Goal: Task Accomplishment & Management: Manage account settings

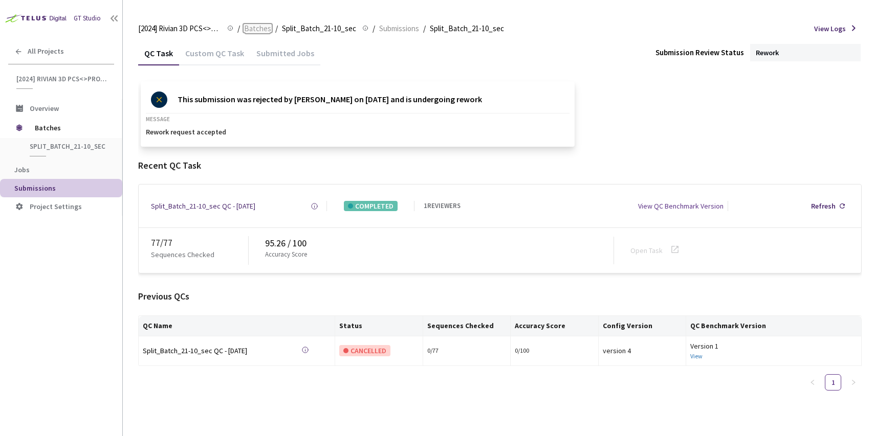
click at [260, 26] on span "Batches" at bounding box center [257, 29] width 27 height 12
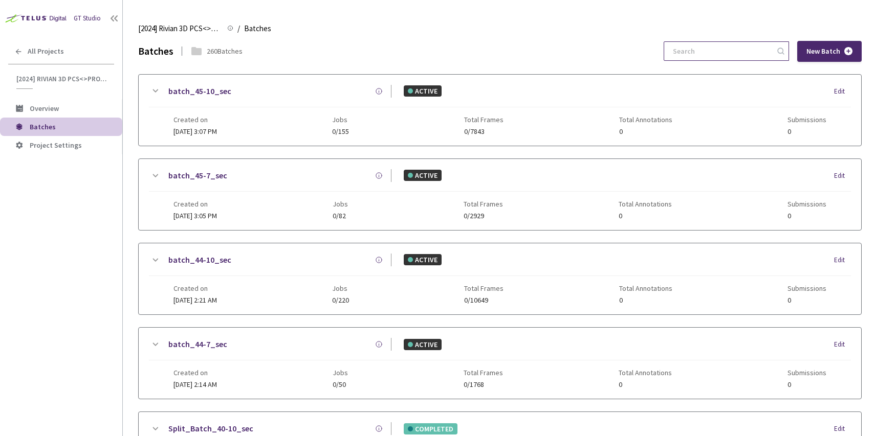
click at [718, 53] on input at bounding box center [721, 51] width 109 height 18
paste input "5-7"
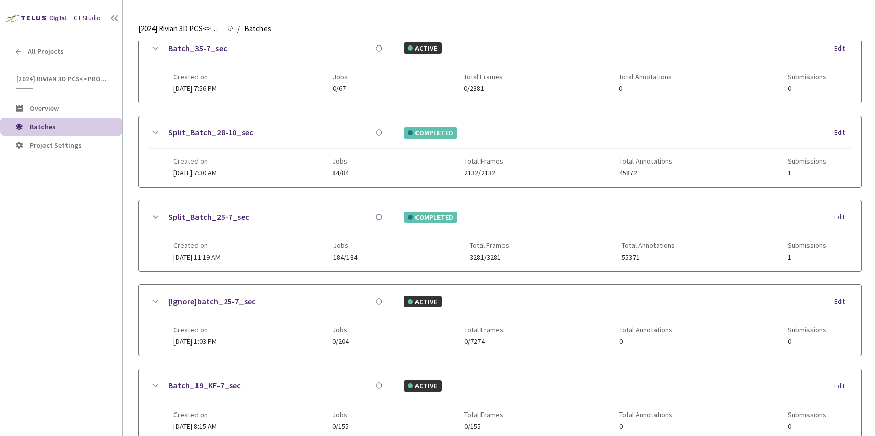
scroll to position [438, 0]
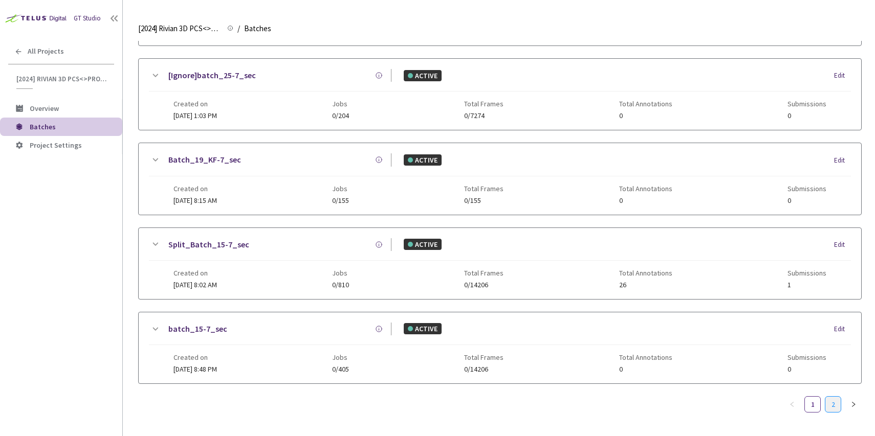
type input "5-7"
click at [836, 409] on link "2" at bounding box center [832, 404] width 15 height 15
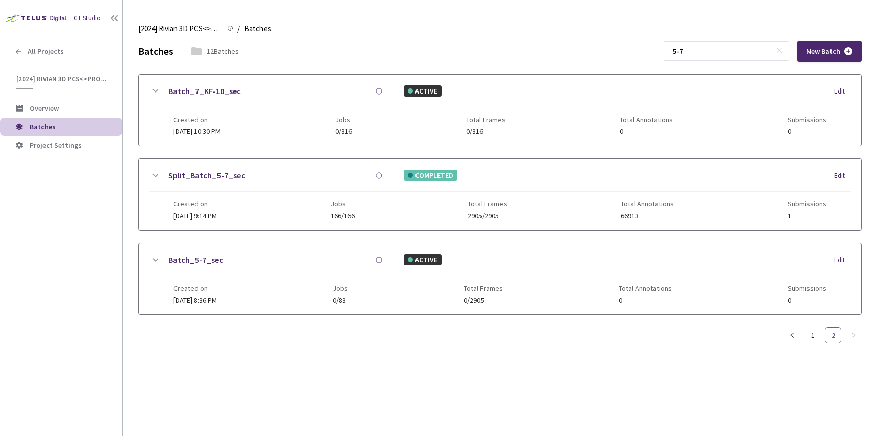
scroll to position [0, 0]
click at [287, 188] on div "Split_Batch_5-7_sec COMPLETED Edit" at bounding box center [500, 180] width 702 height 23
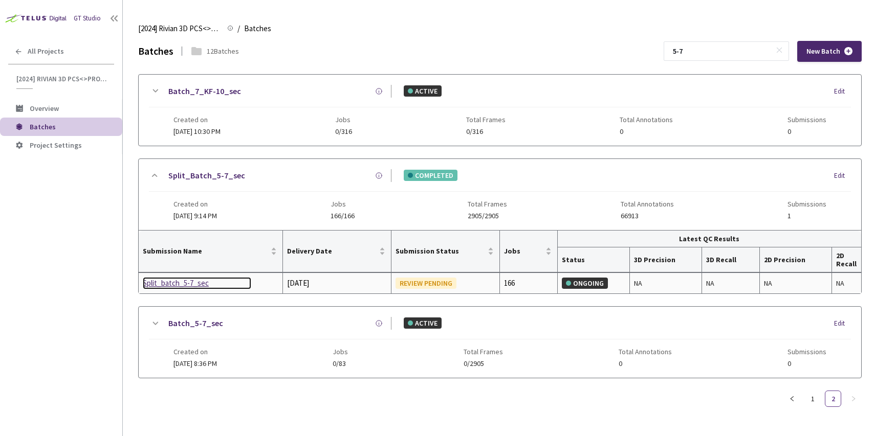
click at [163, 283] on div "Split_batch_5-7_sec" at bounding box center [197, 283] width 108 height 12
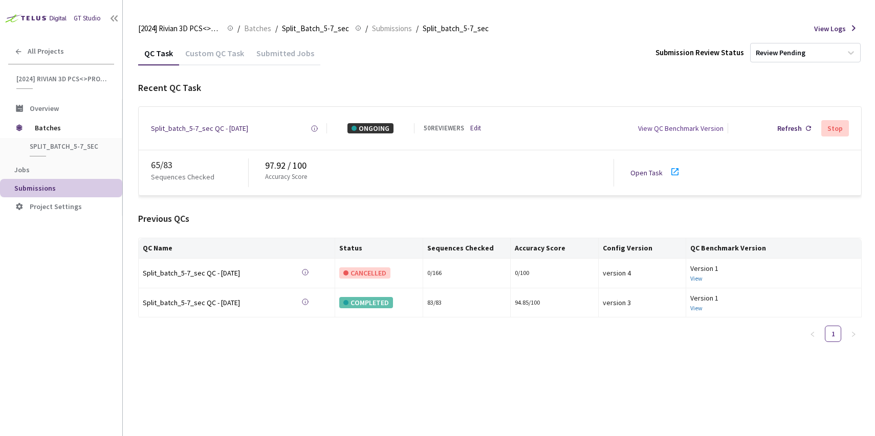
click at [216, 39] on div "[2024] Rivian 3D PCS<>Production [2024] Rivian 3D PCS<>Production / Batches / S…" at bounding box center [499, 28] width 723 height 25
click at [216, 46] on div "Custom QC Task" at bounding box center [214, 52] width 71 height 22
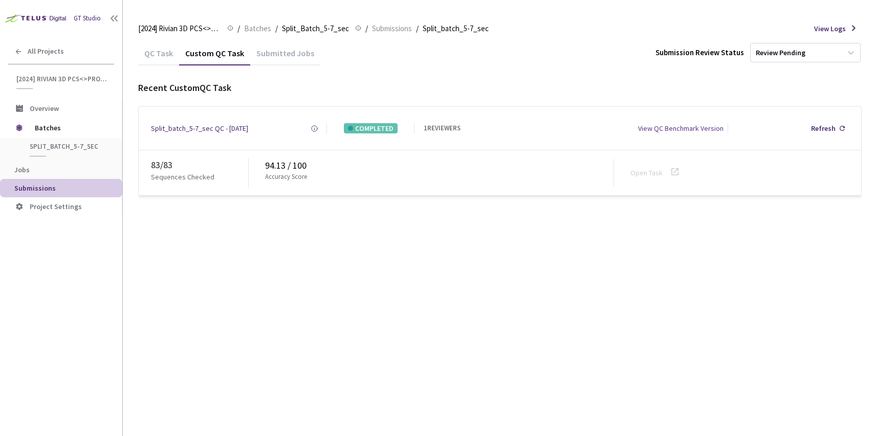
click at [155, 58] on div "QC Task" at bounding box center [158, 56] width 41 height 17
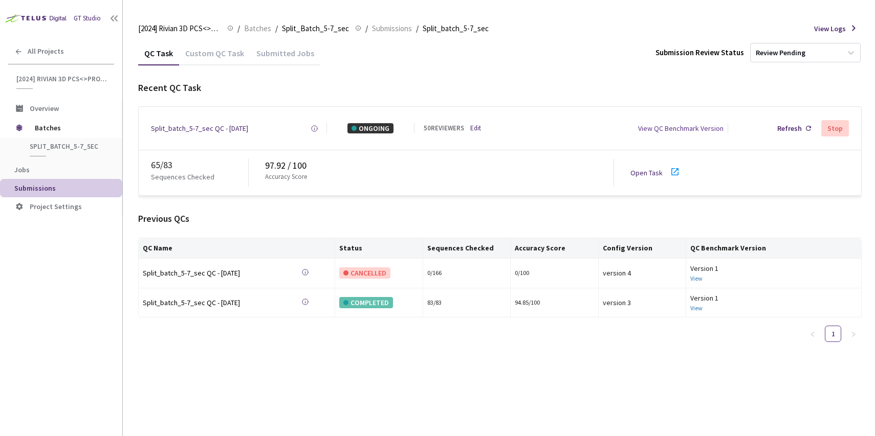
click at [254, 55] on div "Submitted Jobs" at bounding box center [285, 56] width 70 height 17
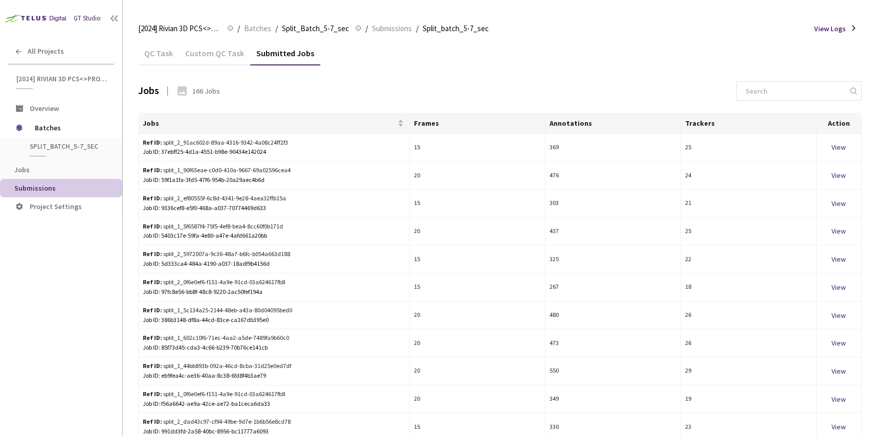
click at [198, 45] on div "Custom QC Task" at bounding box center [214, 52] width 71 height 22
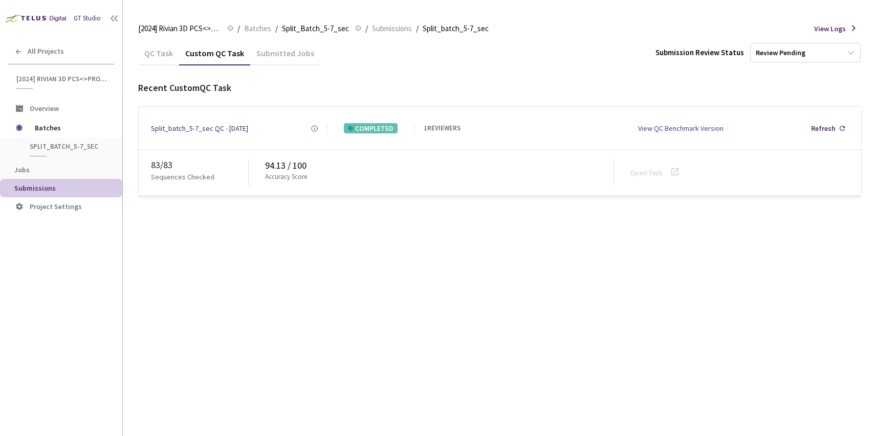
click at [152, 58] on div "QC Task" at bounding box center [158, 56] width 41 height 17
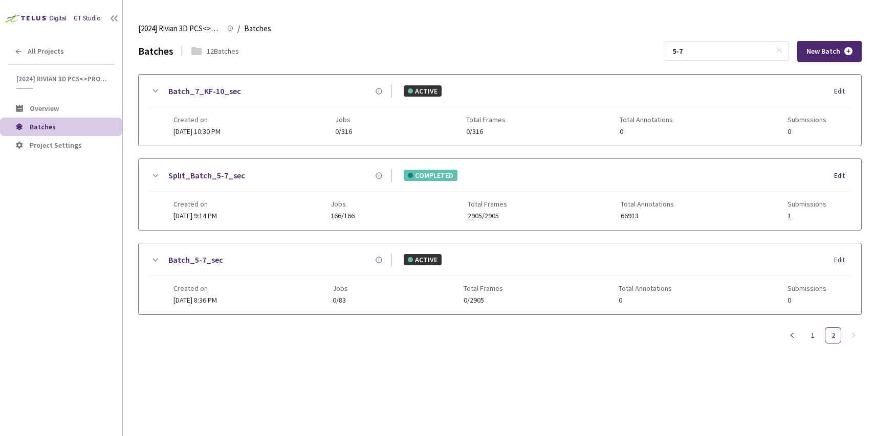
click at [298, 202] on div "Created on [DATE] 9:14 PM Jobs 166/166 Total Frames 2905/2905 Total Annotations…" at bounding box center [499, 206] width 653 height 28
